Goal: Navigation & Orientation: Find specific page/section

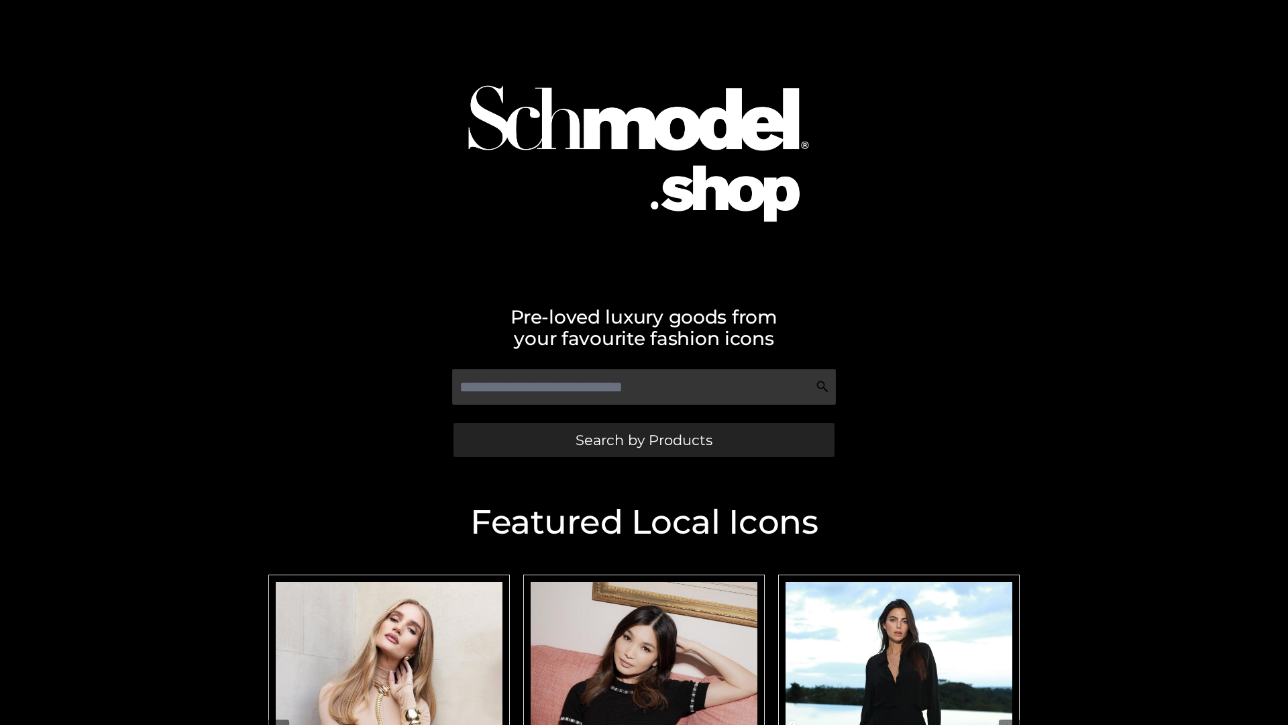
click at [643, 439] on span "Search by Products" at bounding box center [644, 440] width 137 height 14
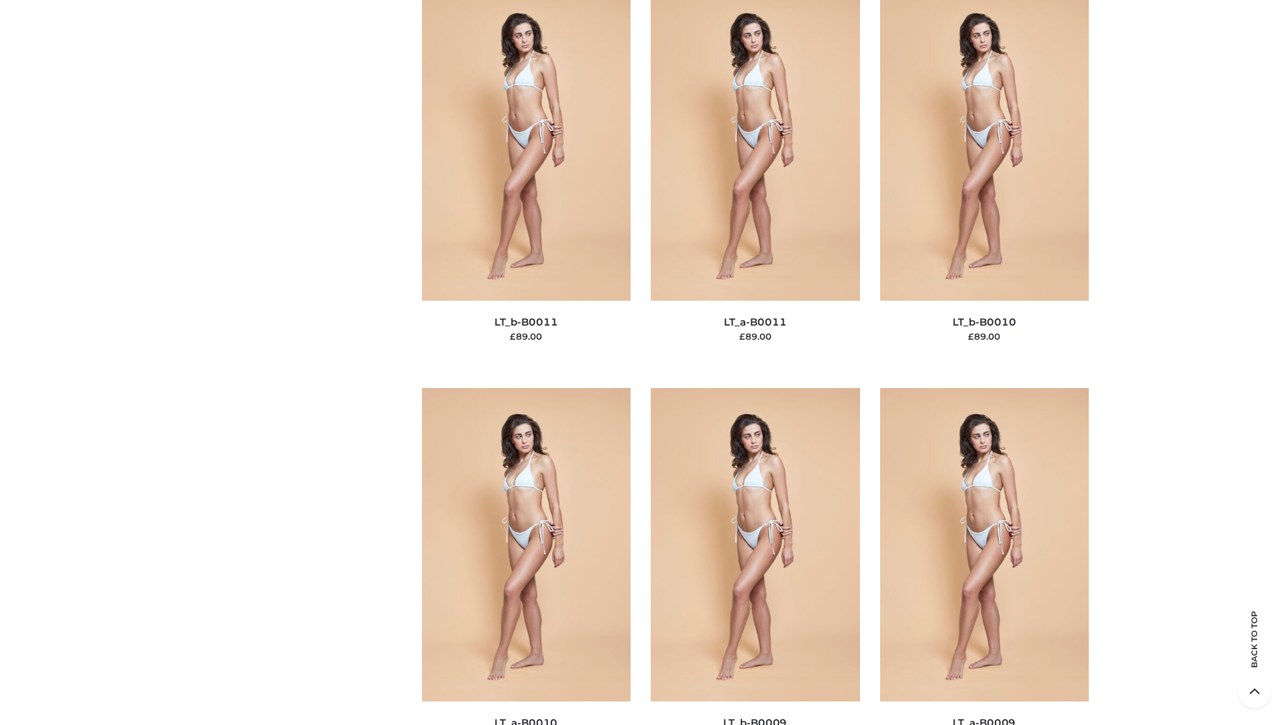
scroll to position [6025, 0]
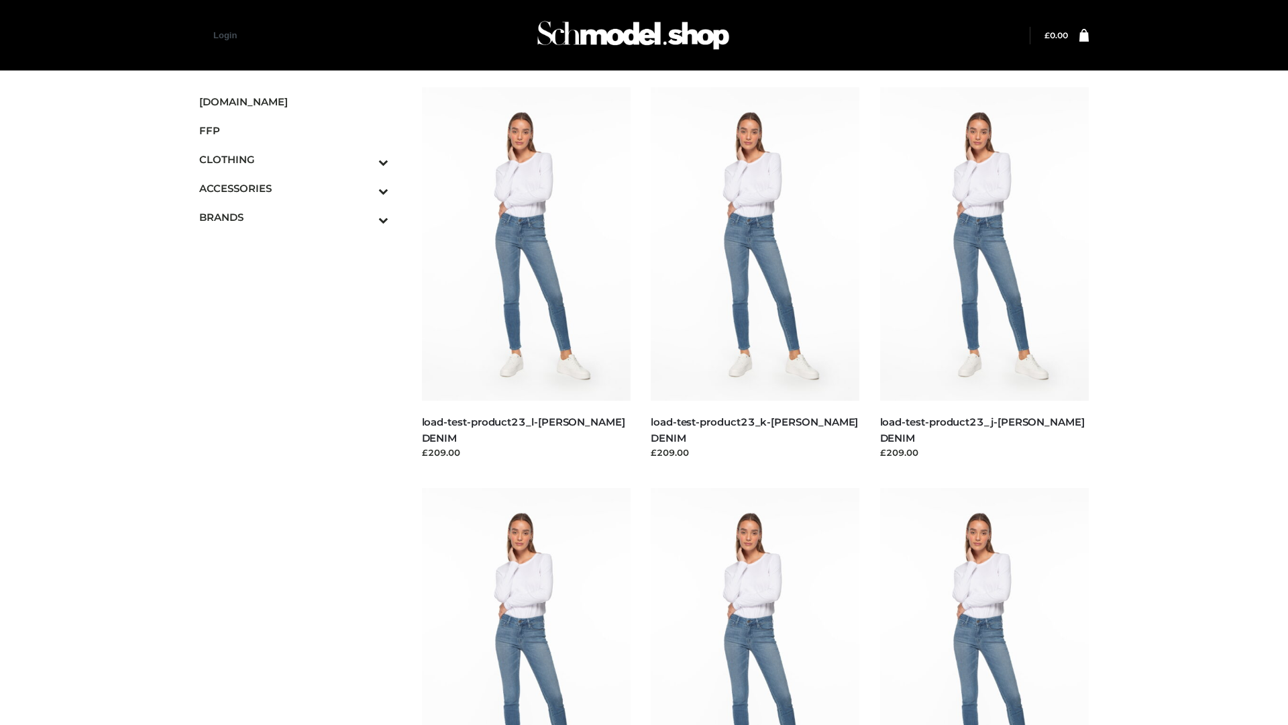
scroll to position [1177, 0]
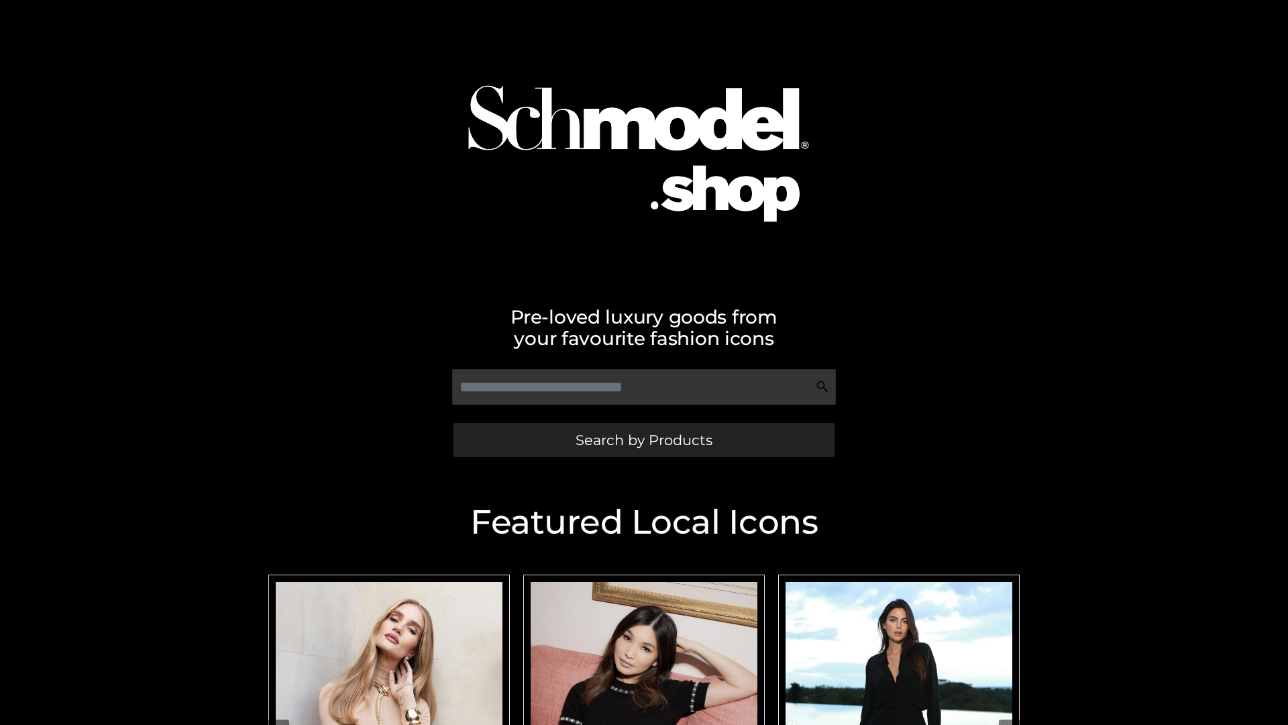
click at [643, 439] on span "Search by Products" at bounding box center [644, 440] width 137 height 14
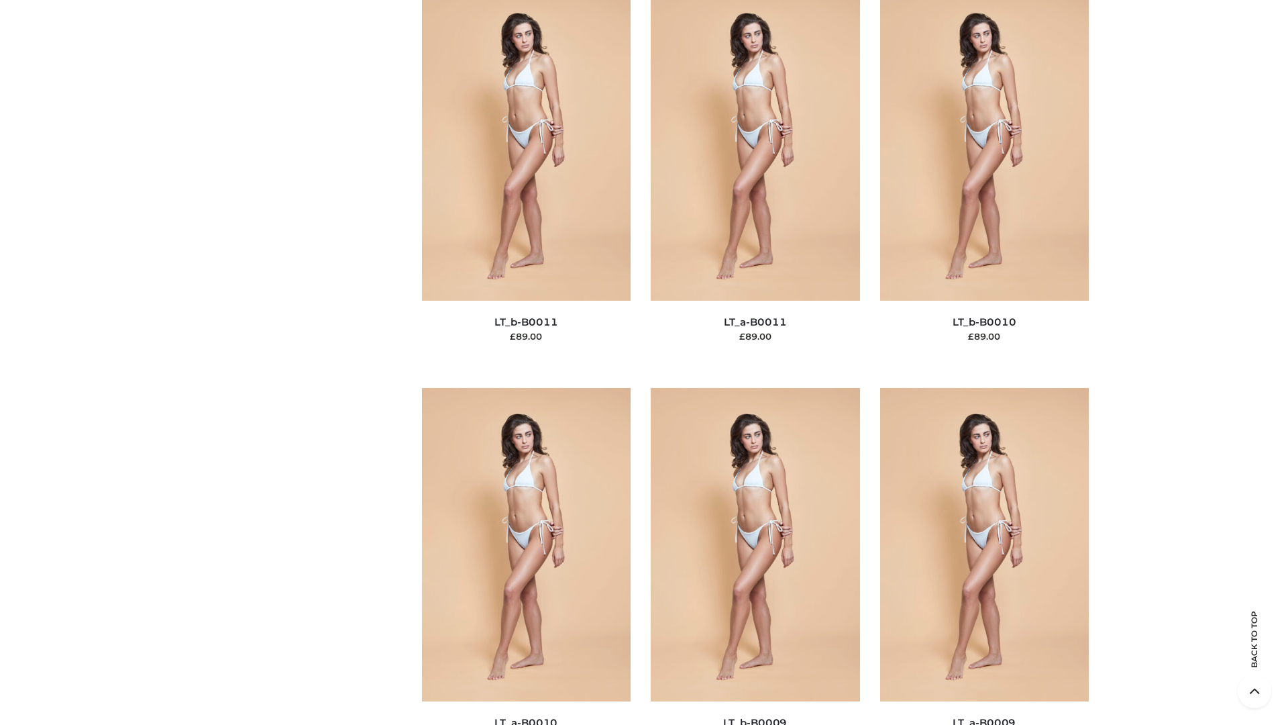
scroll to position [6025, 0]
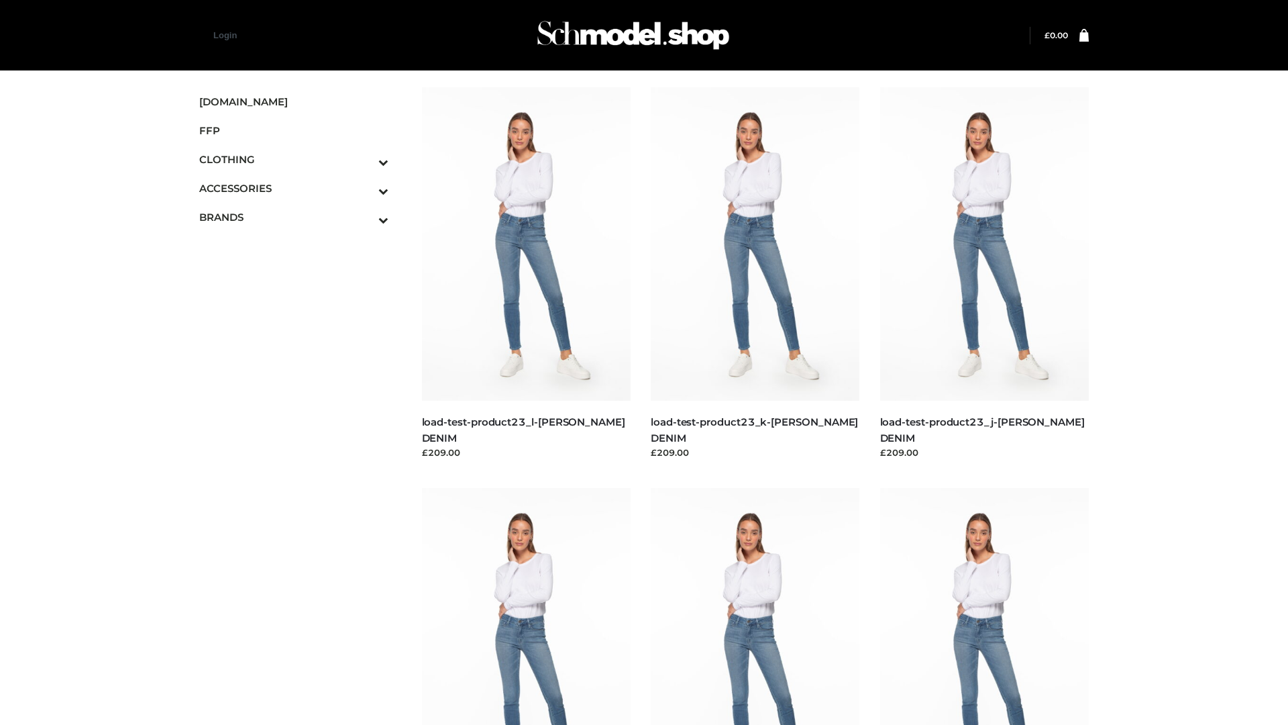
scroll to position [1177, 0]
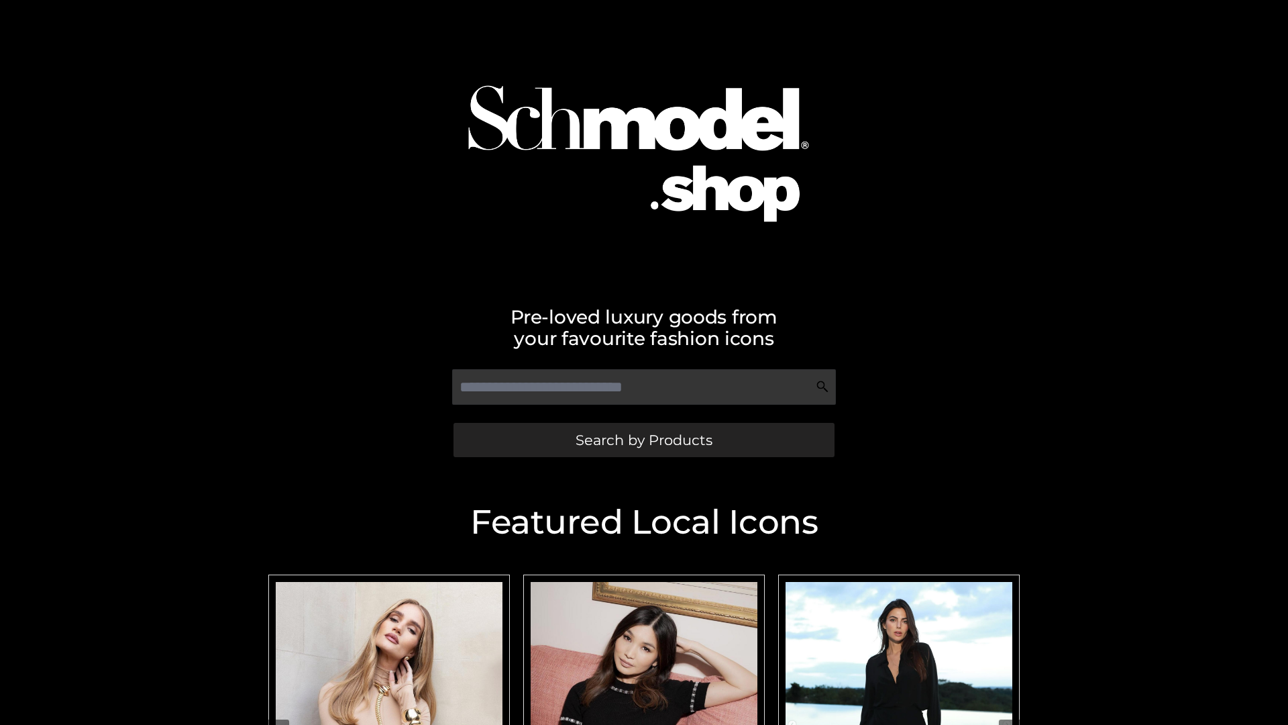
click at [643, 439] on span "Search by Products" at bounding box center [644, 440] width 137 height 14
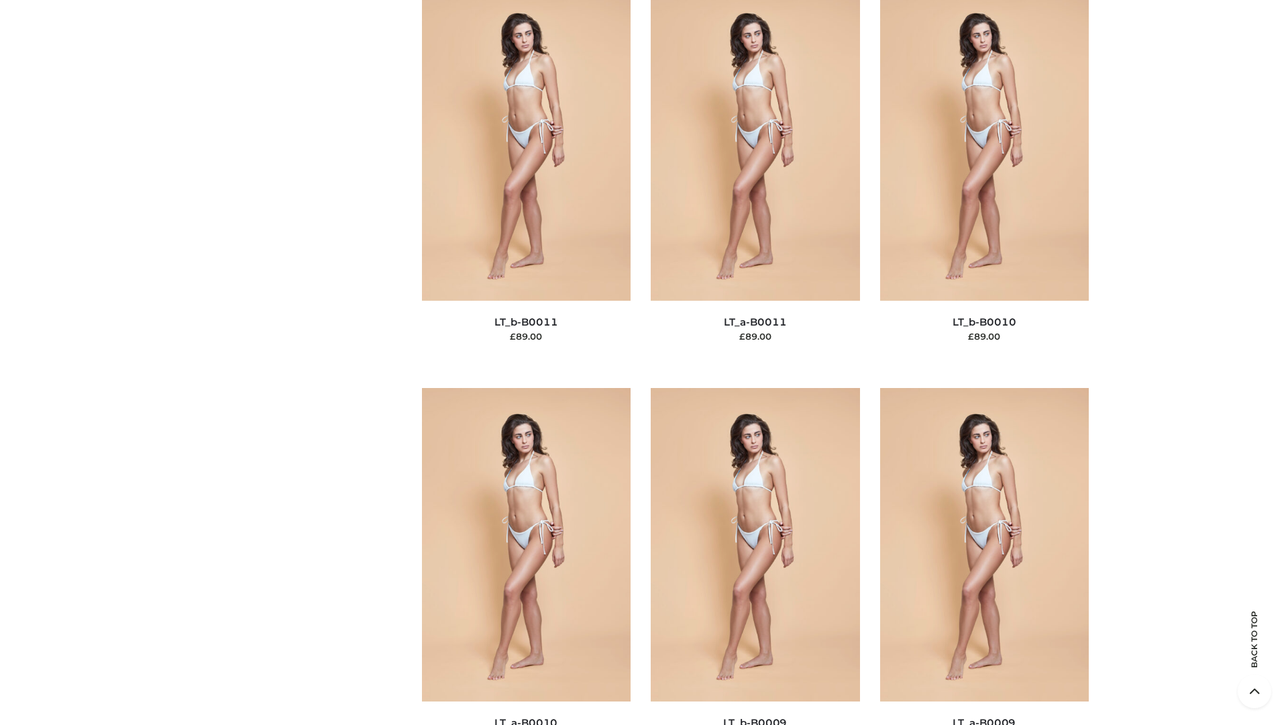
scroll to position [6025, 0]
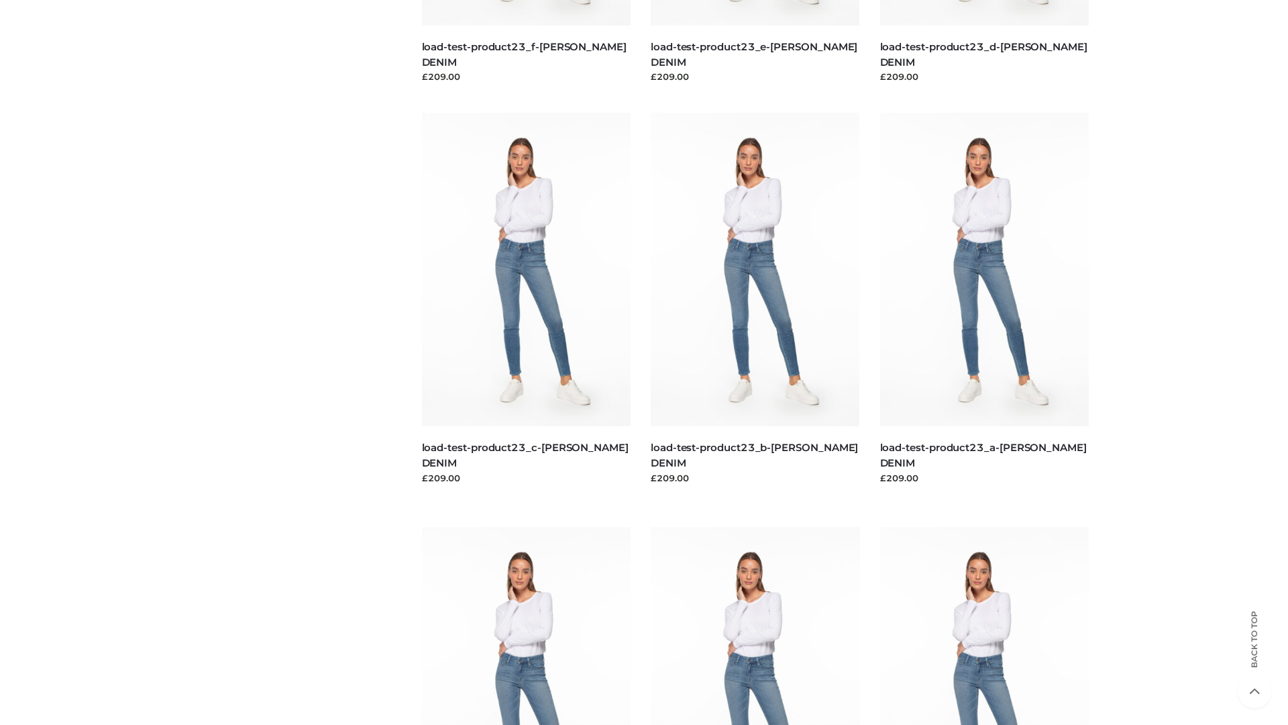
scroll to position [1177, 0]
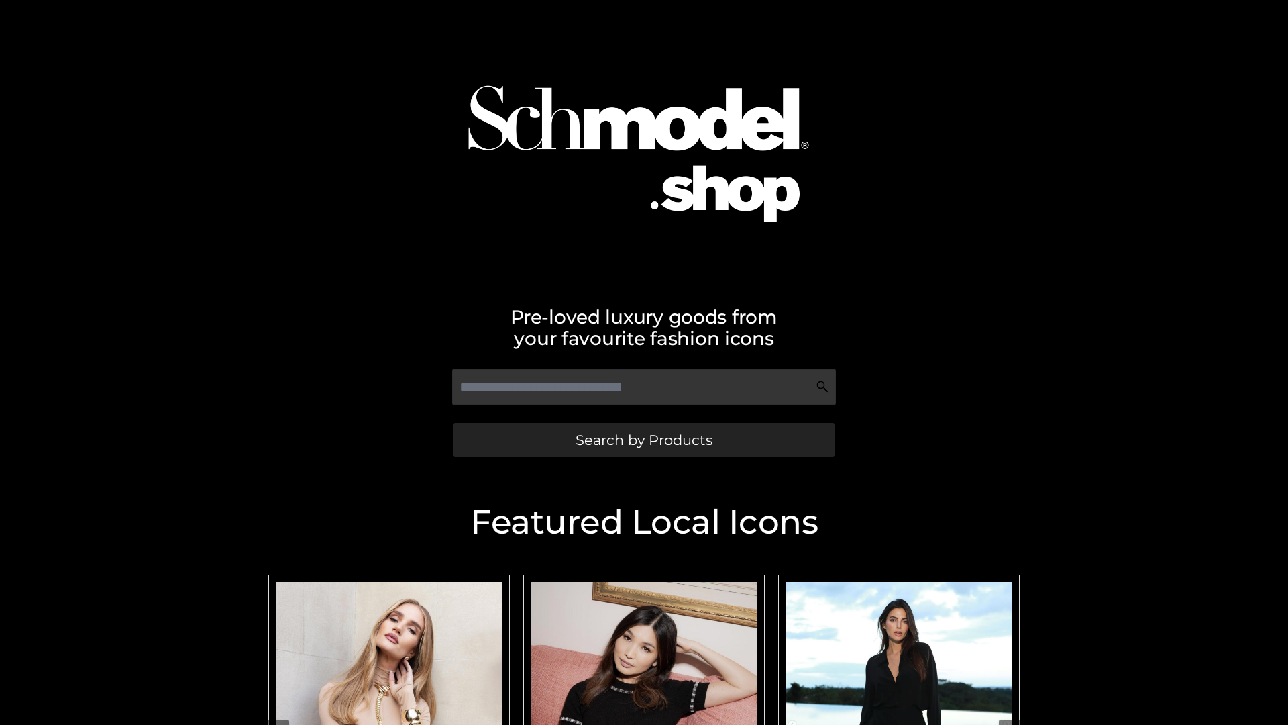
click at [643, 439] on span "Search by Products" at bounding box center [644, 440] width 137 height 14
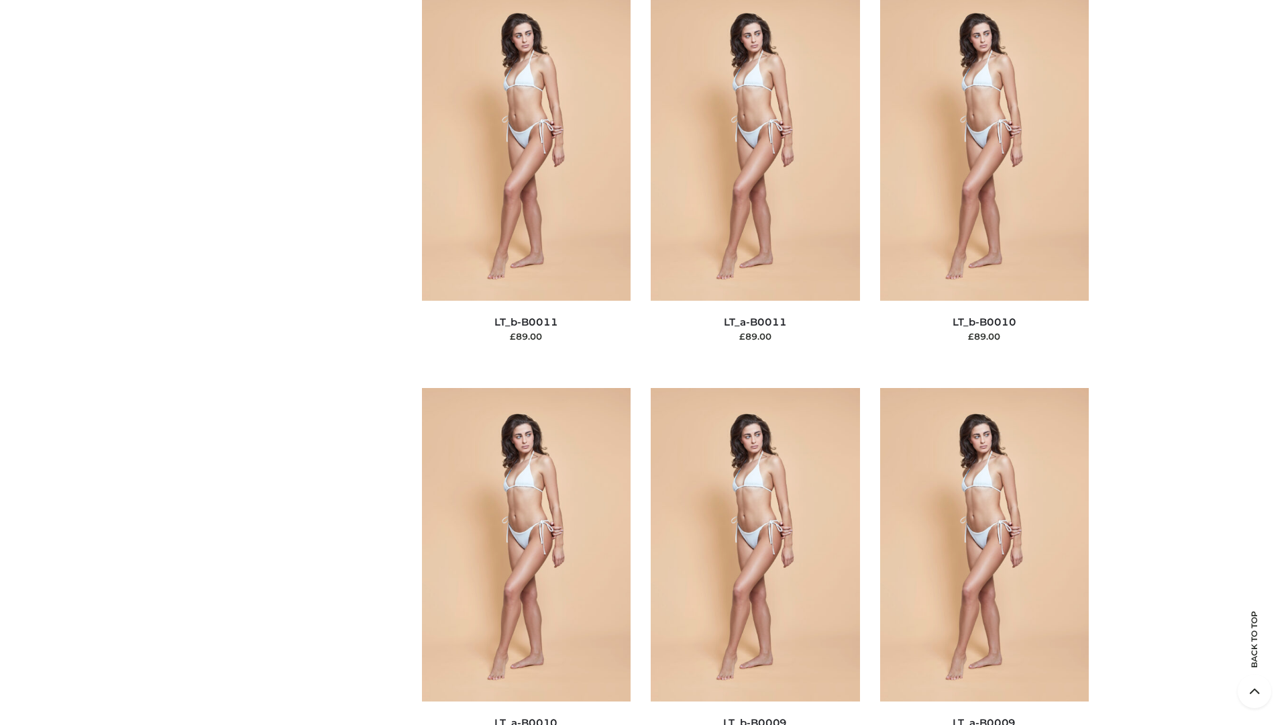
scroll to position [6025, 0]
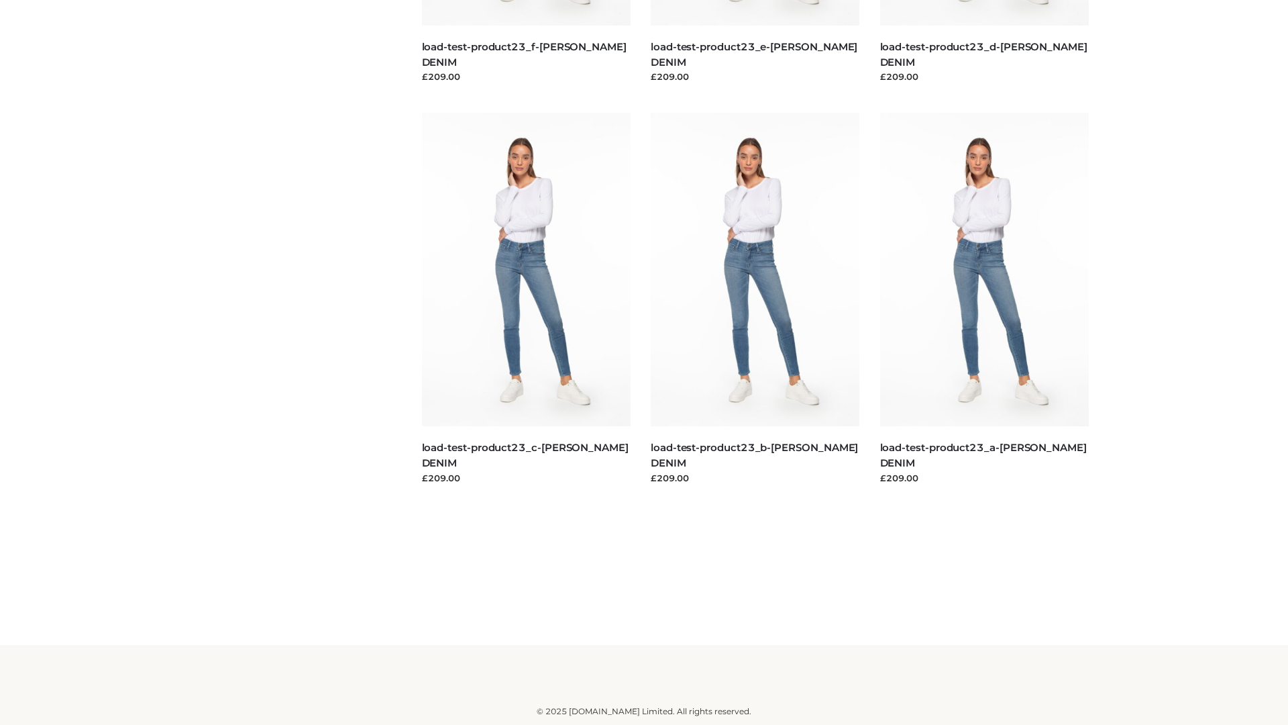
scroll to position [1177, 0]
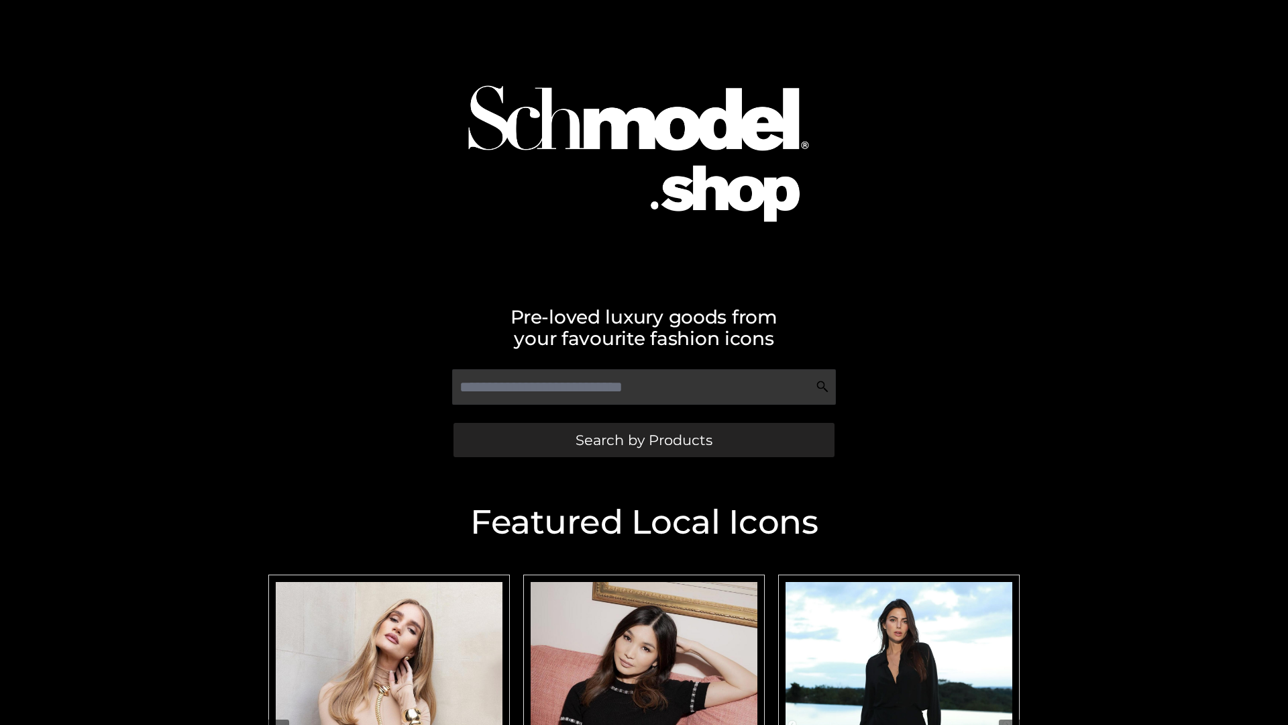
click at [643, 439] on span "Search by Products" at bounding box center [644, 440] width 137 height 14
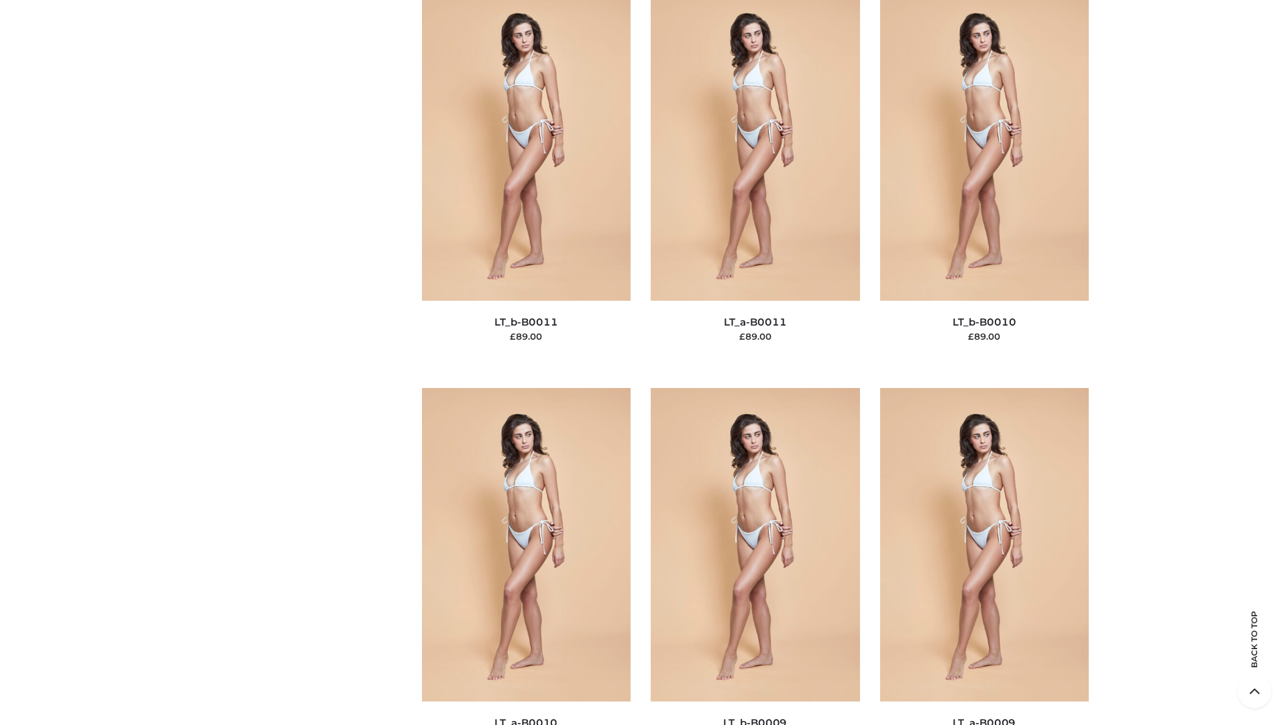
scroll to position [6025, 0]
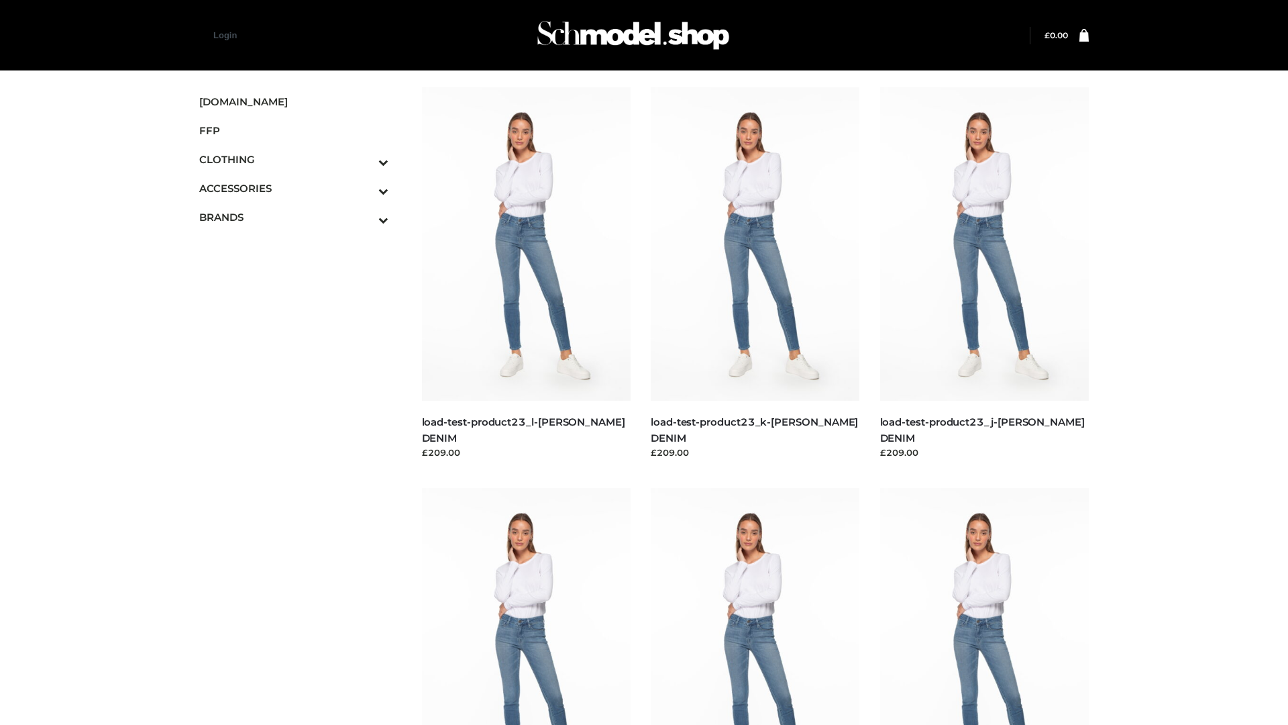
scroll to position [1177, 0]
